Goal: Task Accomplishment & Management: Manage account settings

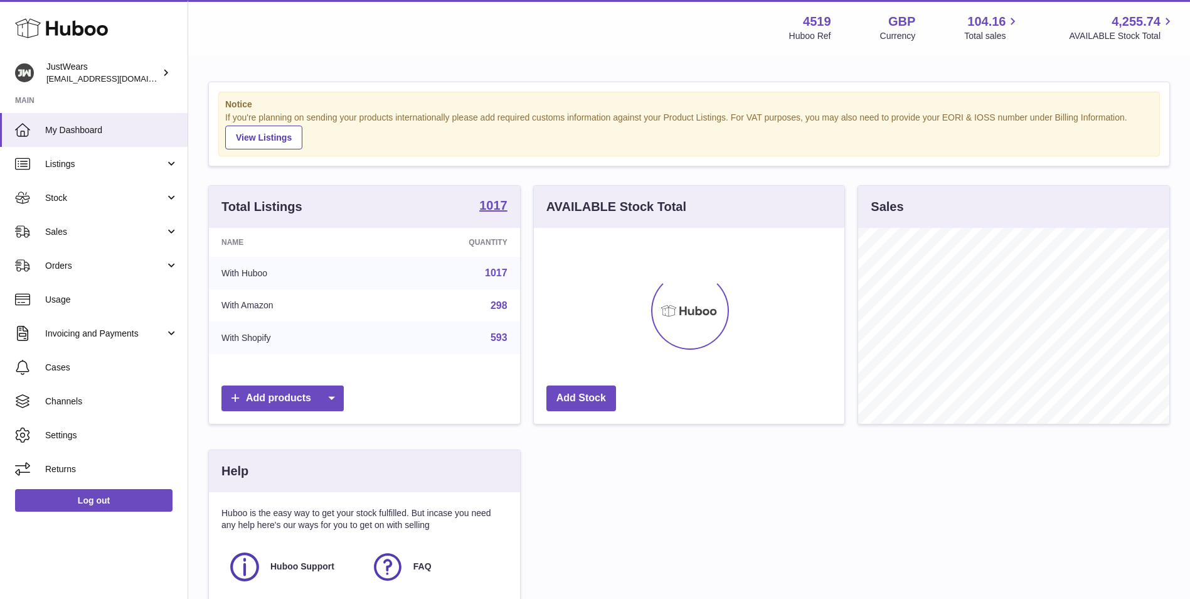
scroll to position [196, 311]
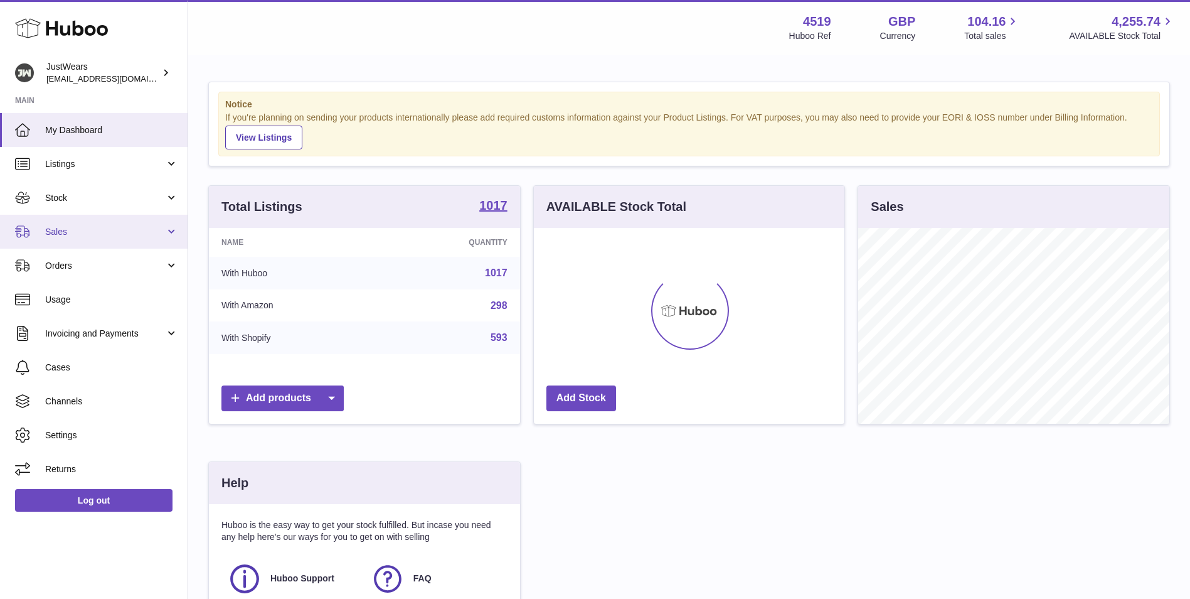
click at [101, 237] on span "Sales" at bounding box center [105, 232] width 120 height 12
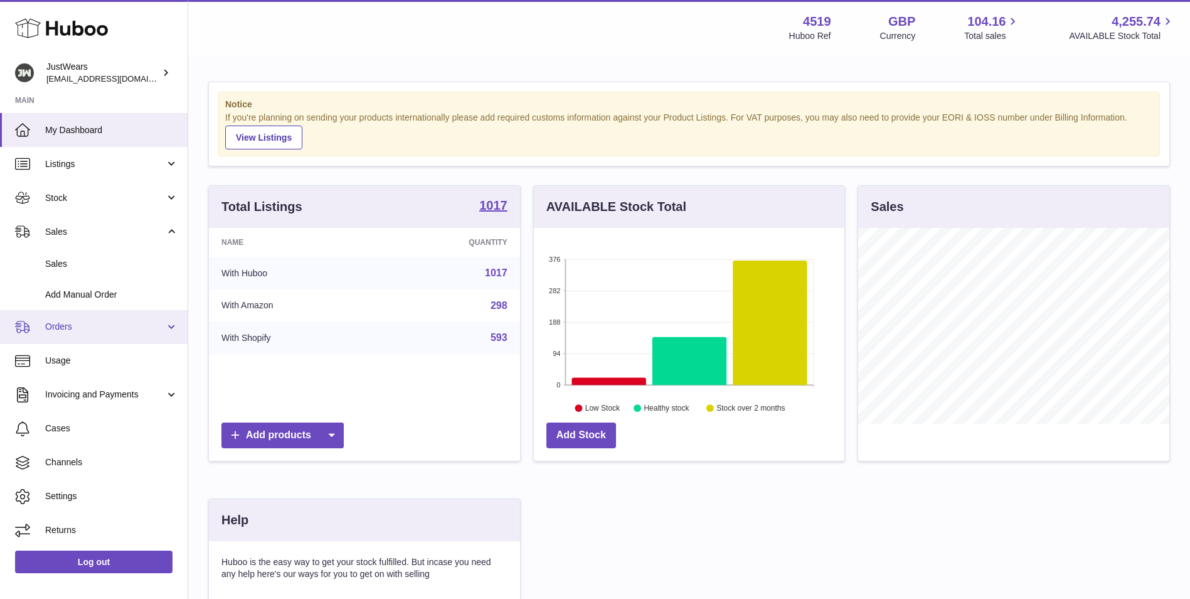
click at [115, 331] on span "Orders" at bounding box center [105, 327] width 120 height 12
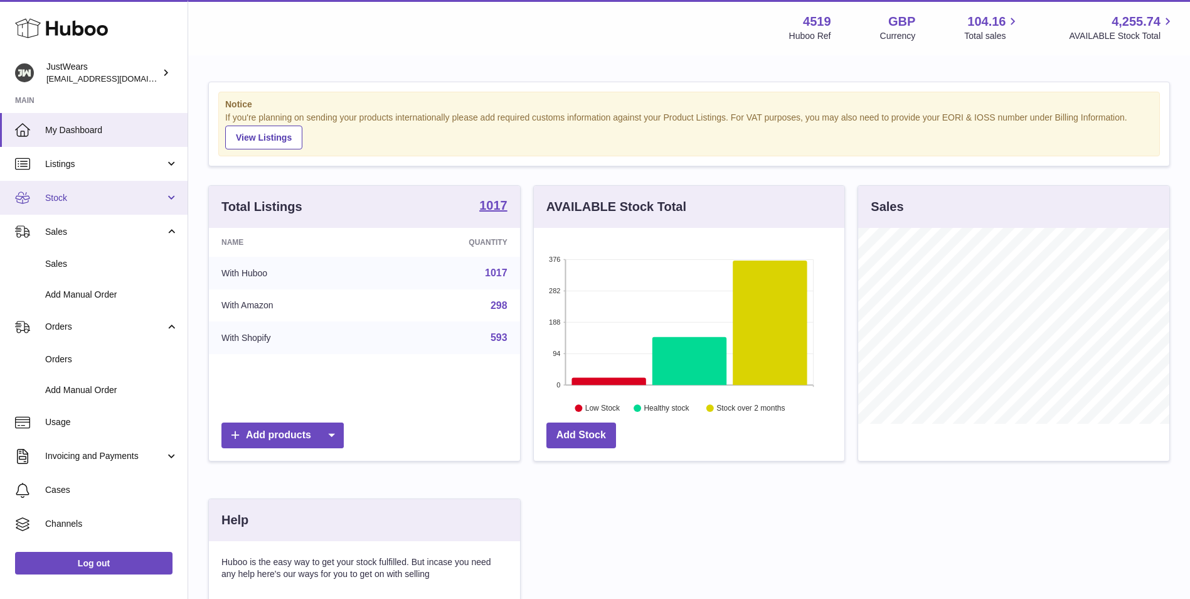
click at [114, 213] on ul "My Dashboard Listings Not with Huboo Listings with Huboo Bundles Stock Stock St…" at bounding box center [94, 361] width 188 height 496
click at [114, 210] on link "Stock" at bounding box center [94, 198] width 188 height 34
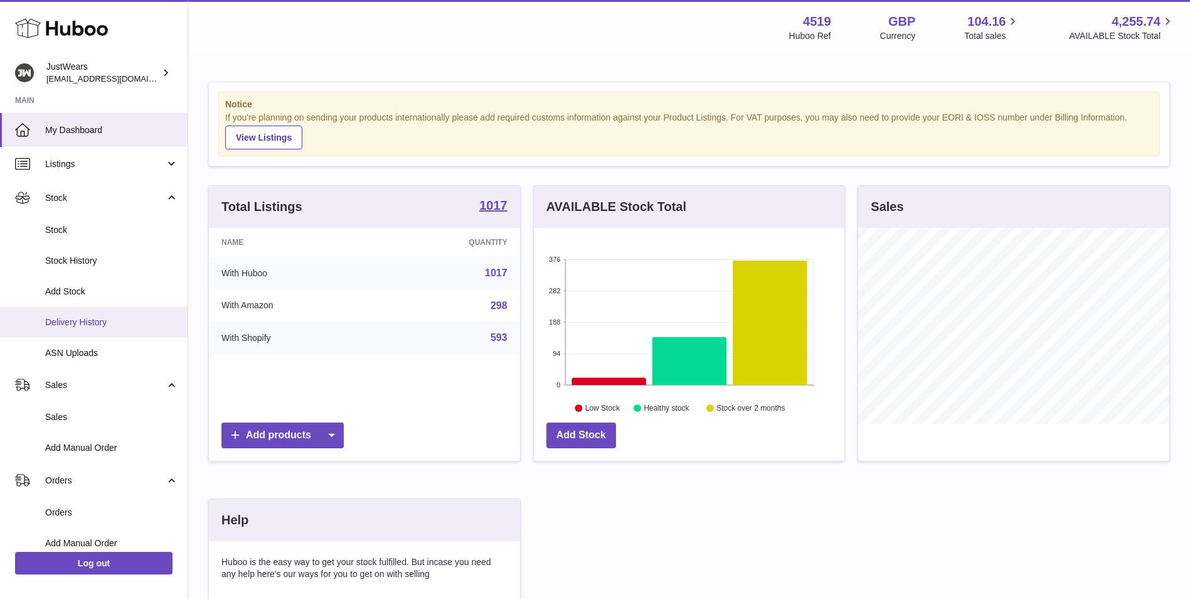
click at [94, 324] on span "Delivery History" at bounding box center [111, 322] width 133 height 12
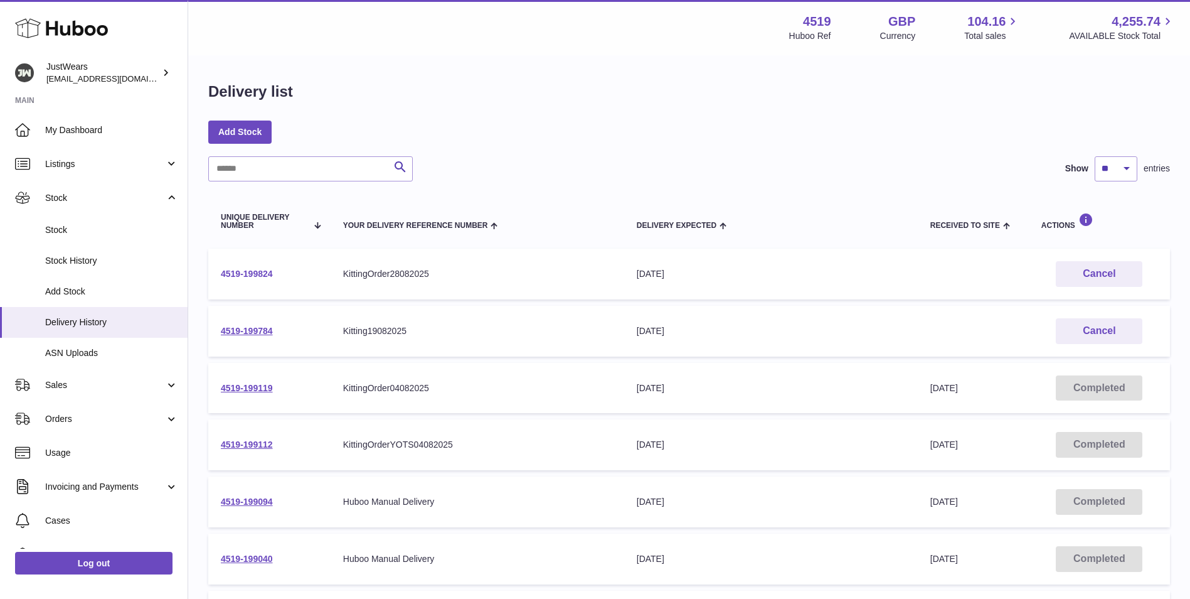
drag, startPoint x: 314, startPoint y: 277, endPoint x: 222, endPoint y: 269, distance: 92.6
click at [222, 269] on td "4519-199824" at bounding box center [269, 273] width 122 height 51
copy link "4519-199824"
drag, startPoint x: 92, startPoint y: 166, endPoint x: 94, endPoint y: 178, distance: 12.2
click at [92, 166] on span "Listings" at bounding box center [105, 164] width 120 height 12
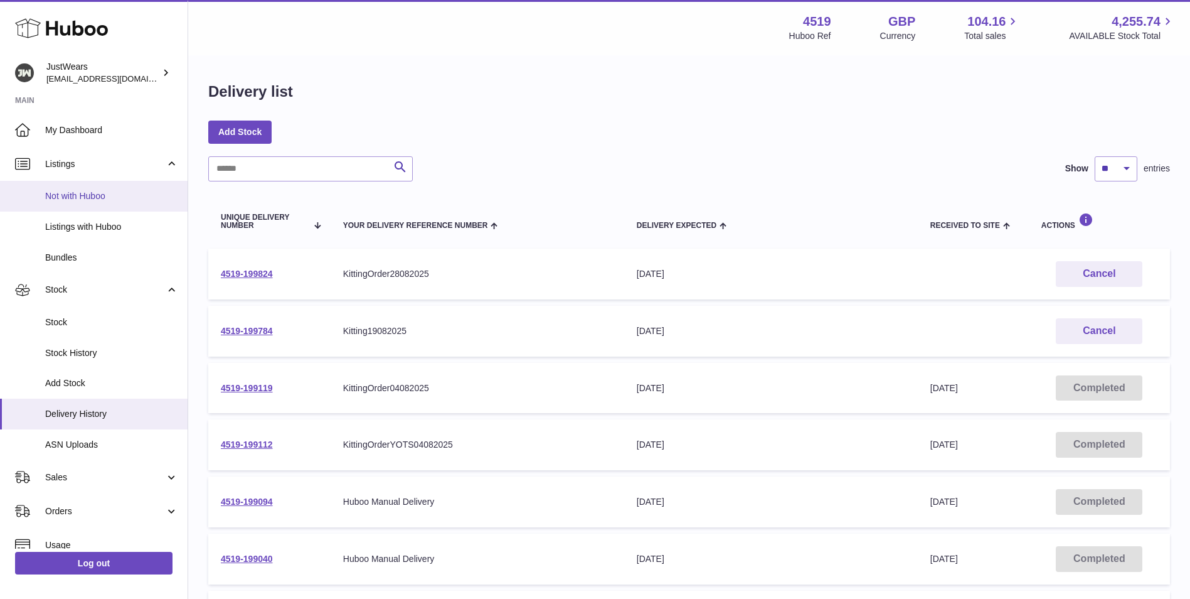
click at [94, 203] on link "Not with Huboo" at bounding box center [94, 196] width 188 height 31
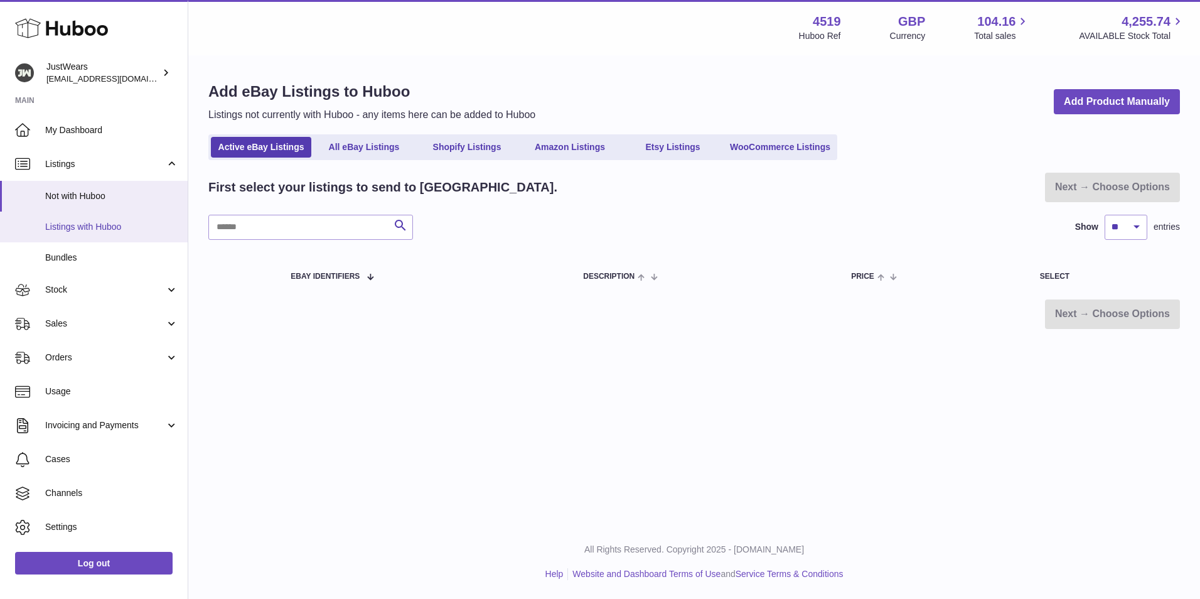
click at [101, 227] on span "Listings with Huboo" at bounding box center [111, 227] width 133 height 12
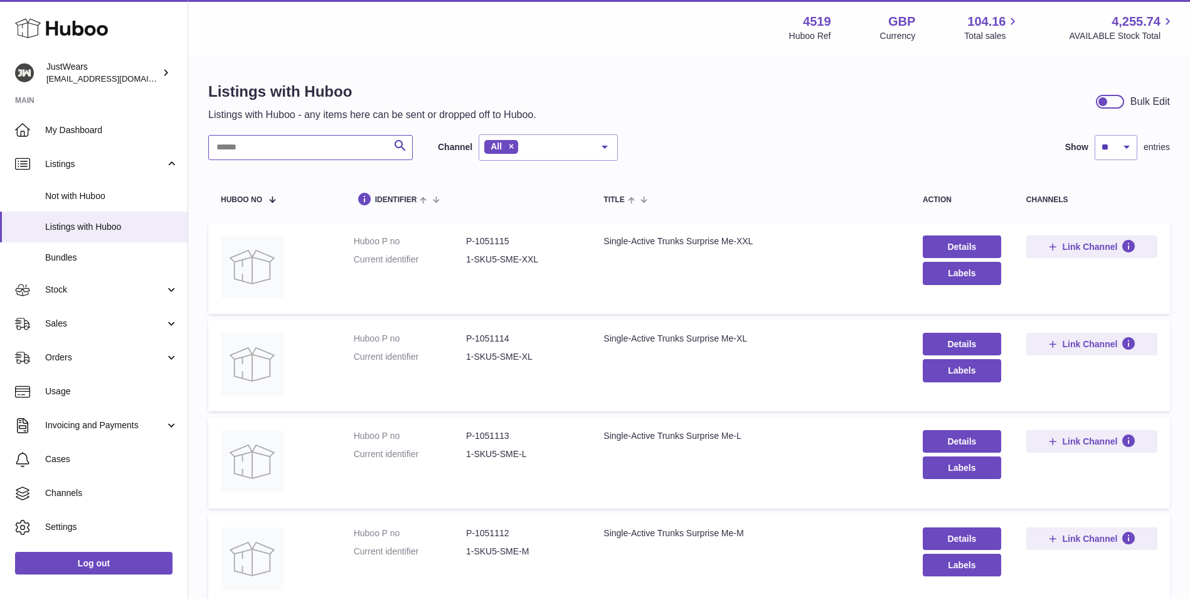
click at [309, 156] on input "text" at bounding box center [310, 147] width 205 height 25
paste input "**********"
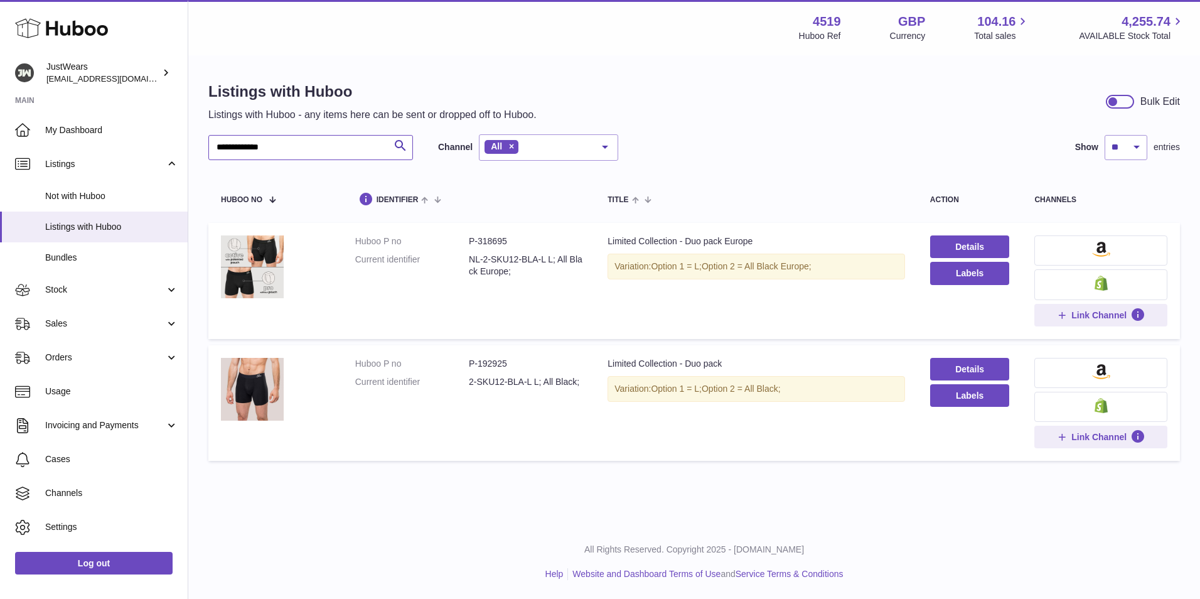
click at [328, 154] on input "**********" at bounding box center [310, 147] width 205 height 25
paste input "*"
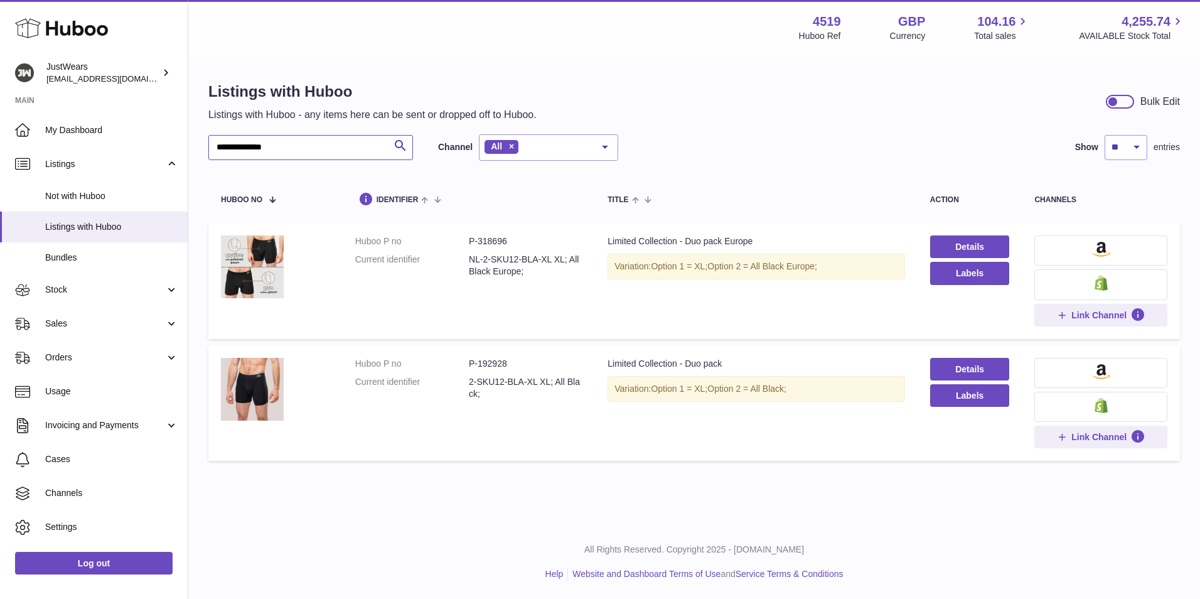
type input "**********"
drag, startPoint x: 471, startPoint y: 376, endPoint x: 547, endPoint y: 379, distance: 76.0
click at [547, 379] on dd "2-SKU12-BLA-XL XL; All Black;" at bounding box center [526, 388] width 114 height 24
